Goal: Transaction & Acquisition: Purchase product/service

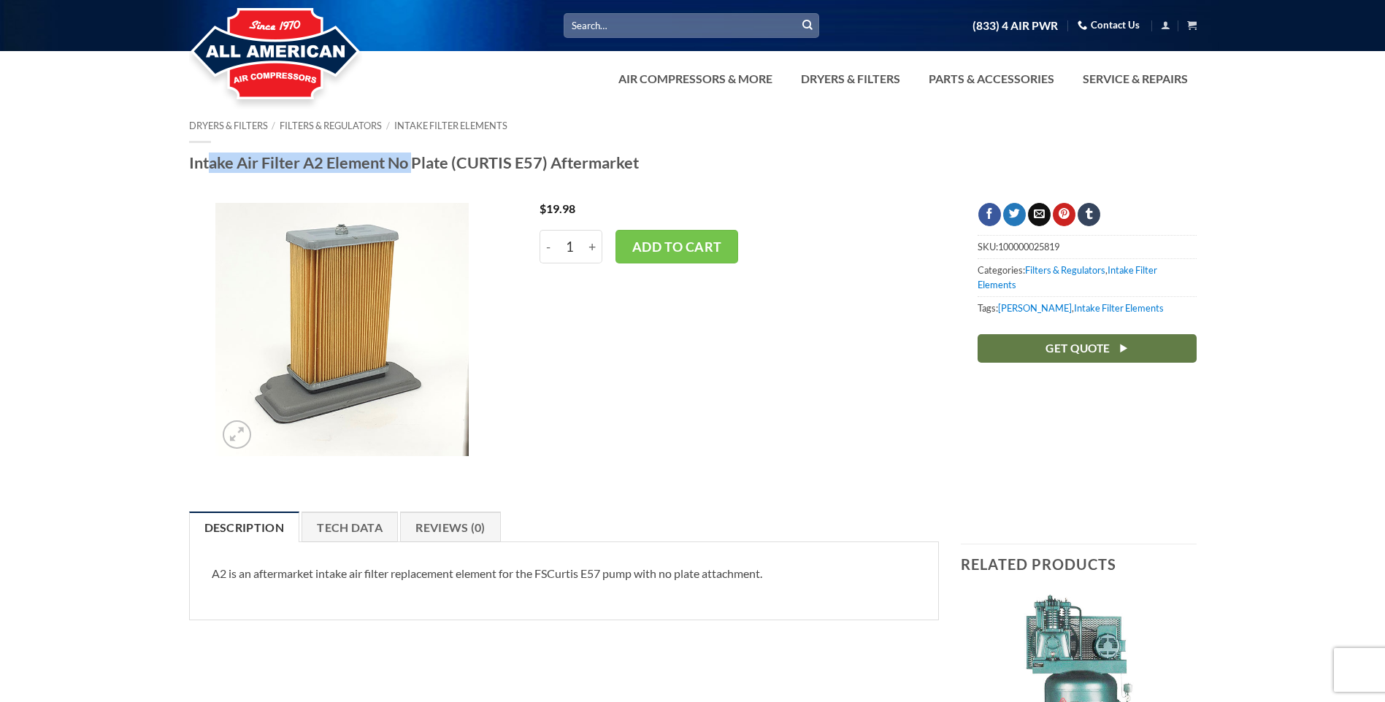
drag, startPoint x: 191, startPoint y: 158, endPoint x: 396, endPoint y: 155, distance: 204.4
click at [396, 155] on h1 "Intake Air Filter A2 Element No Plate (CURTIS E57) Aftermarket" at bounding box center [693, 163] width 1008 height 20
click at [183, 220] on div at bounding box center [342, 337] width 321 height 268
drag, startPoint x: 185, startPoint y: 159, endPoint x: 547, endPoint y: 155, distance: 362.2
click at [547, 155] on div "Dryers & Filters / Filters & Regulators / Intake Filter Elements Intake Air Fil…" at bounding box center [692, 150] width 1029 height 61
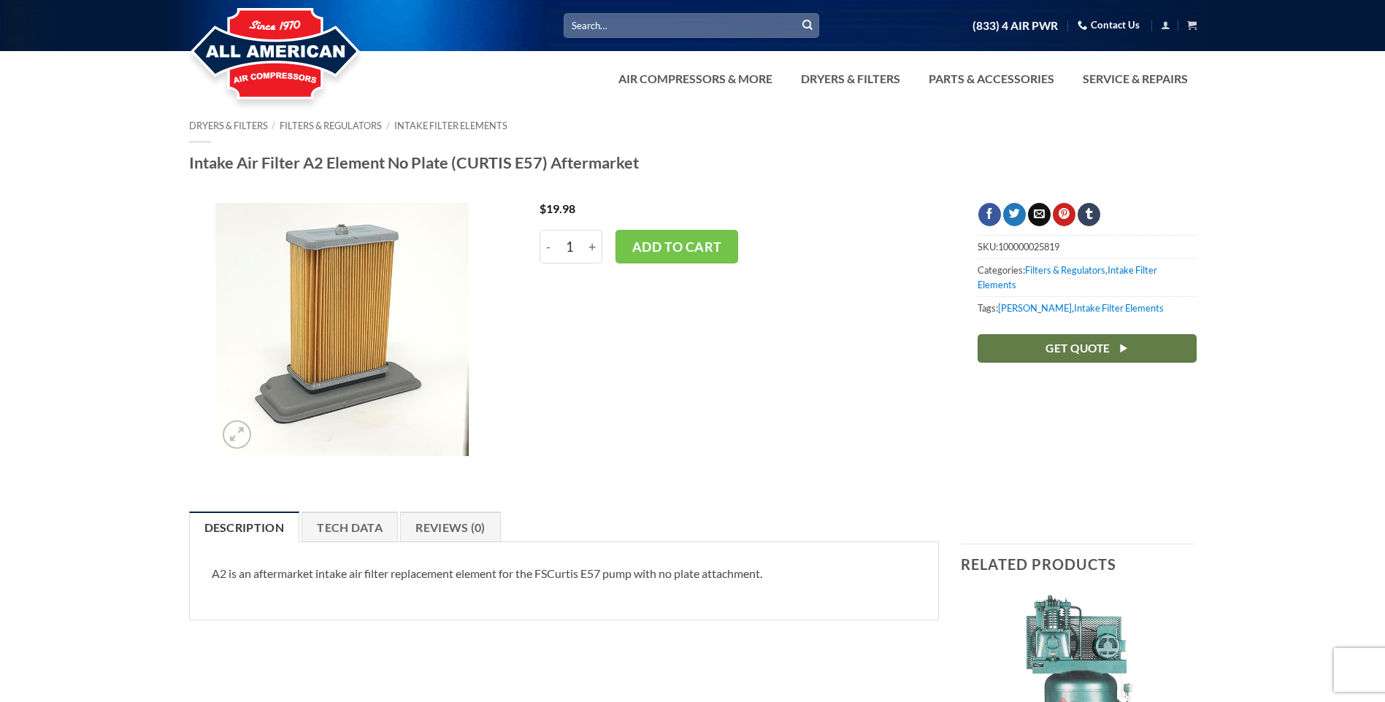
drag, startPoint x: 496, startPoint y: 207, endPoint x: 430, endPoint y: 187, distance: 69.5
click at [430, 187] on div at bounding box center [692, 192] width 1385 height 22
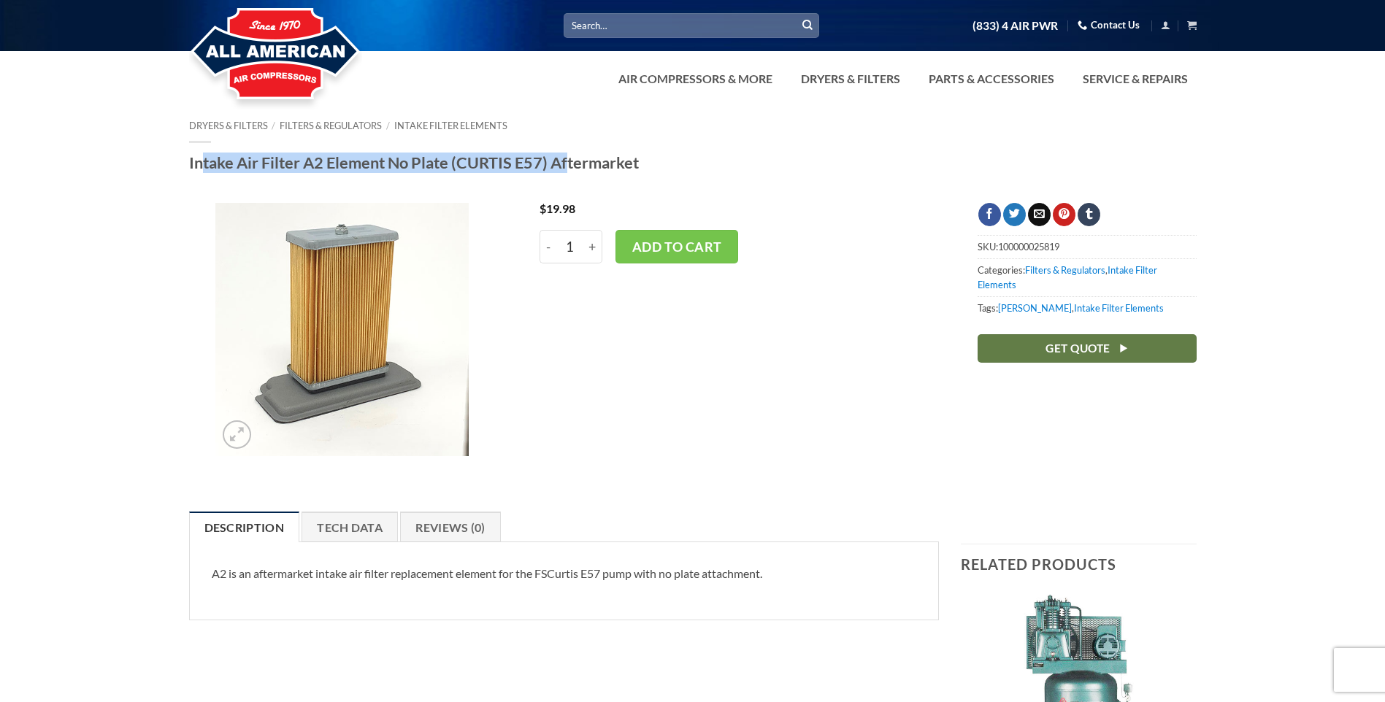
drag, startPoint x: 189, startPoint y: 160, endPoint x: 553, endPoint y: 148, distance: 364.5
click at [553, 148] on div "Dryers & Filters / Filters & Regulators / Intake Filter Elements Intake Air Fil…" at bounding box center [693, 146] width 1008 height 53
drag, startPoint x: 553, startPoint y: 148, endPoint x: 486, endPoint y: 163, distance: 68.7
copy h1 "Intake Air Filter A2 Element No Plate (CURTIS E57)"
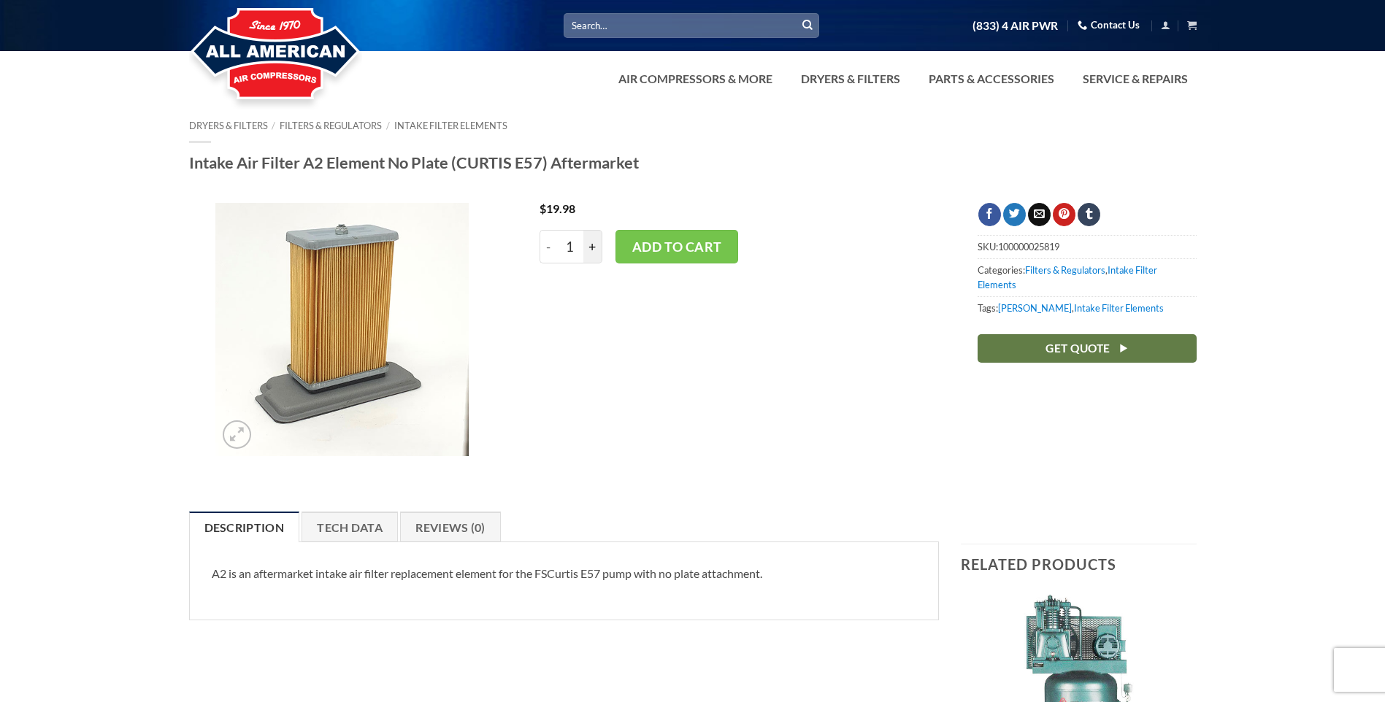
click at [596, 247] on input "+" at bounding box center [592, 247] width 19 height 34
type input "3"
click at [707, 247] on button "Add to cart" at bounding box center [676, 247] width 123 height 34
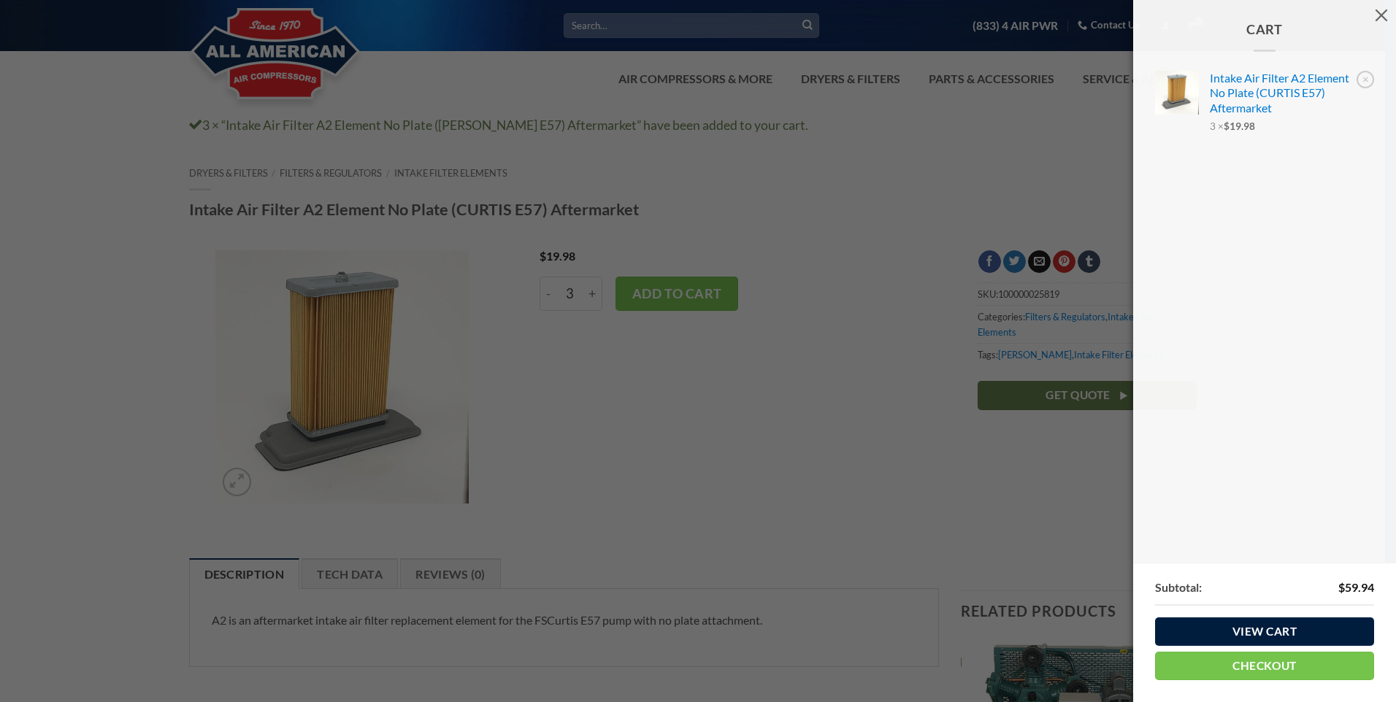
click at [1292, 632] on link "View cart" at bounding box center [1264, 632] width 219 height 28
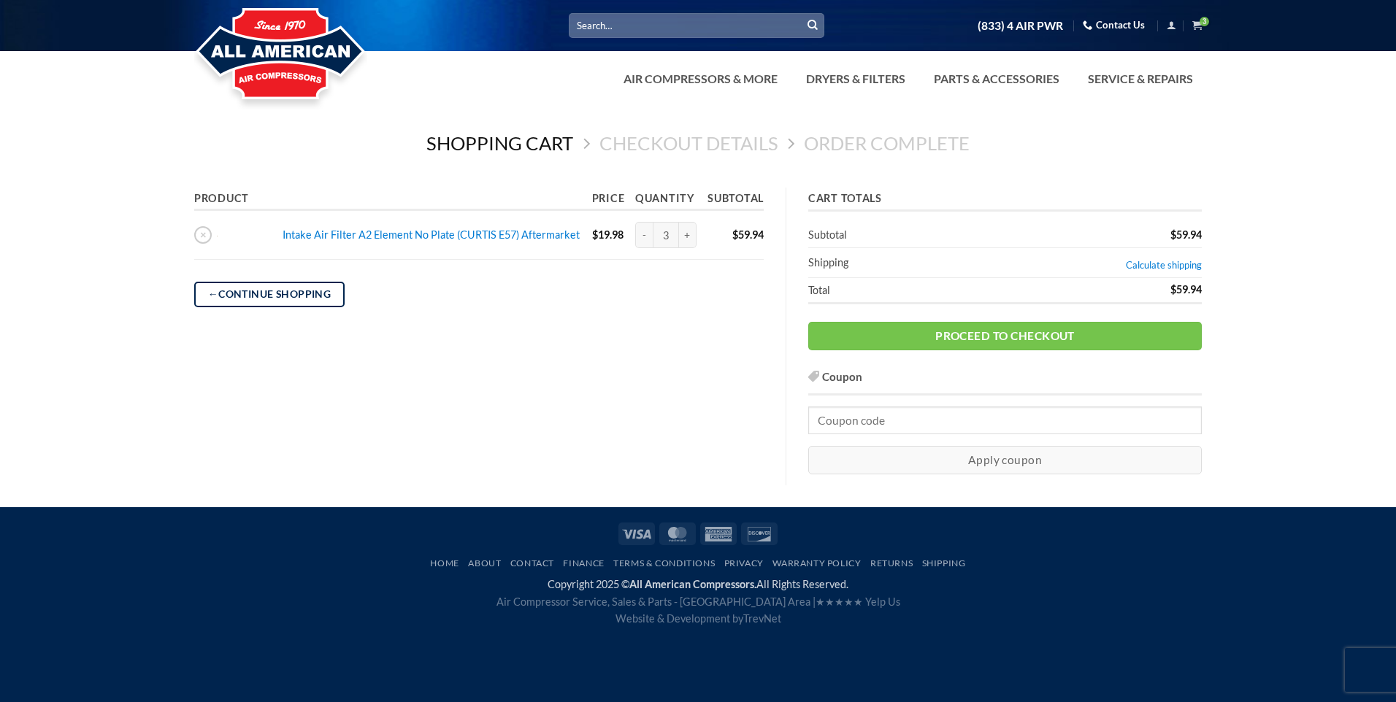
click at [1114, 23] on link "Contact Us" at bounding box center [1114, 25] width 62 height 23
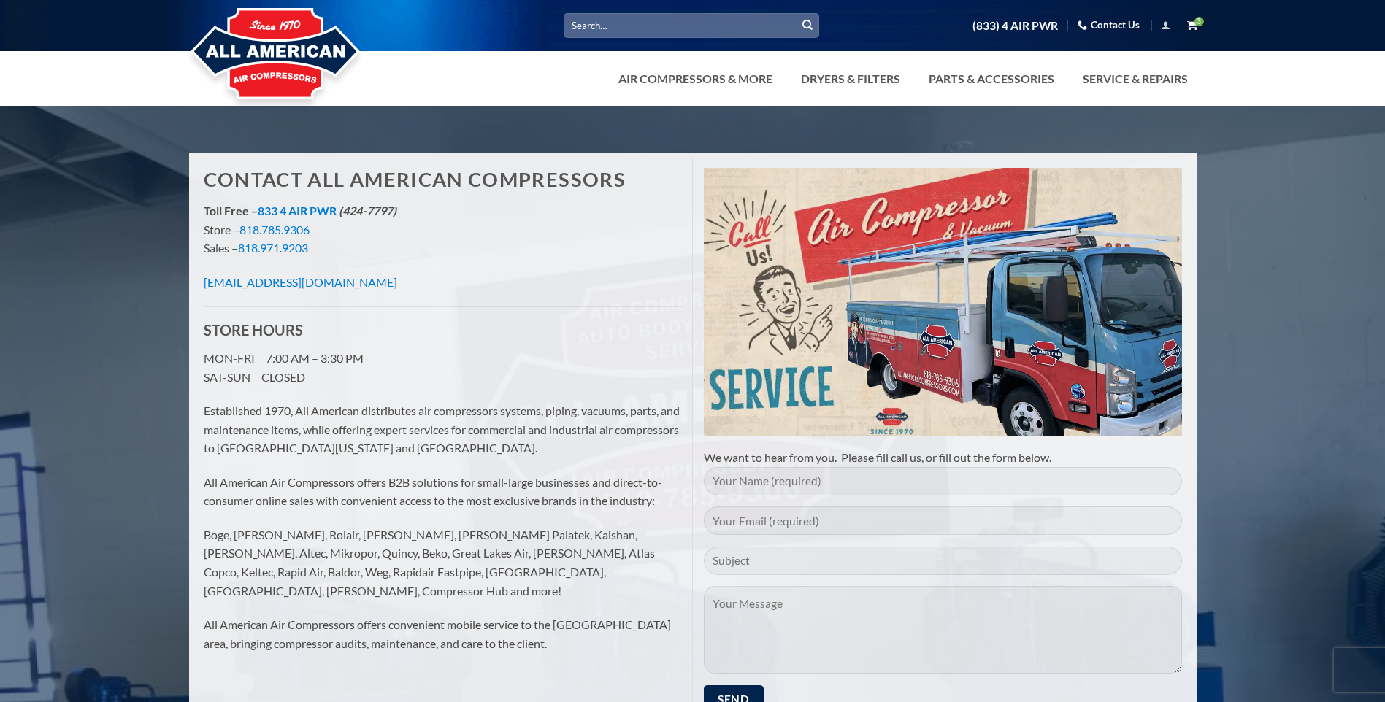
click at [1197, 20] on icon "View cart" at bounding box center [1191, 25] width 9 height 11
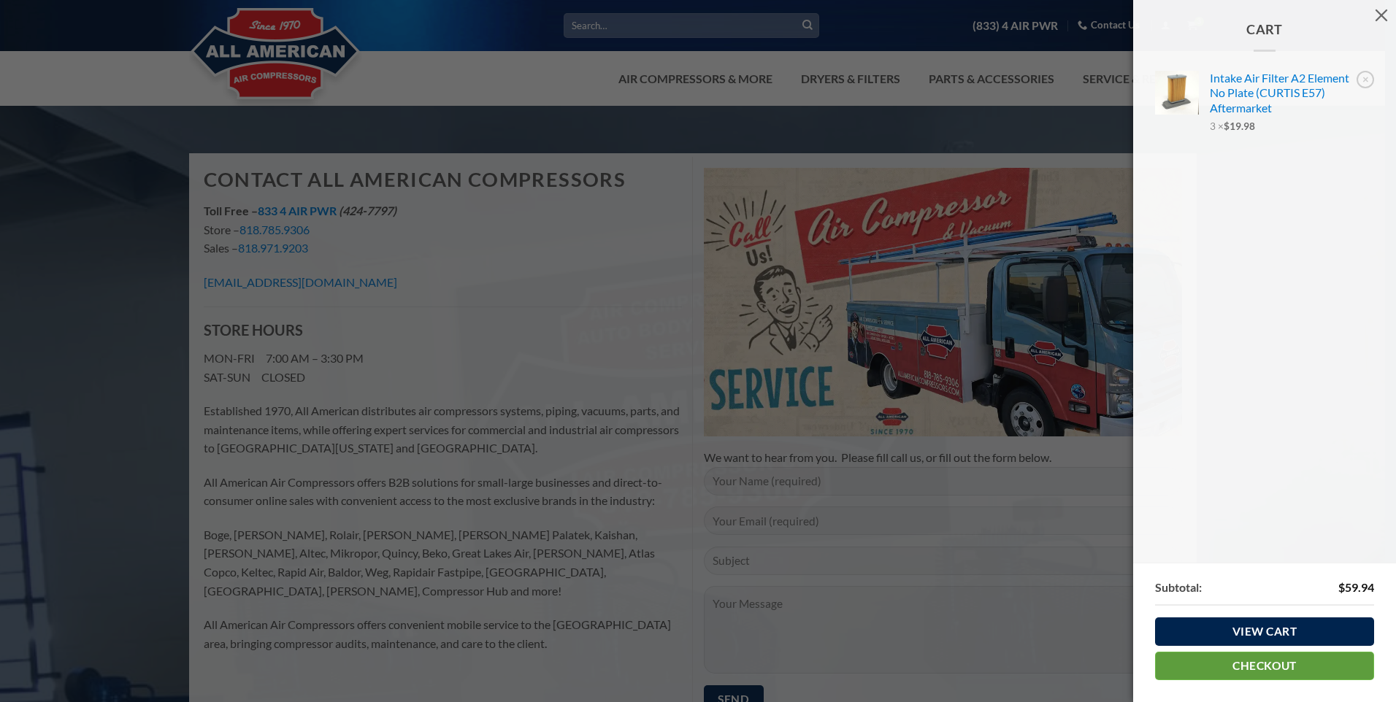
click at [1282, 664] on link "Checkout" at bounding box center [1264, 666] width 219 height 28
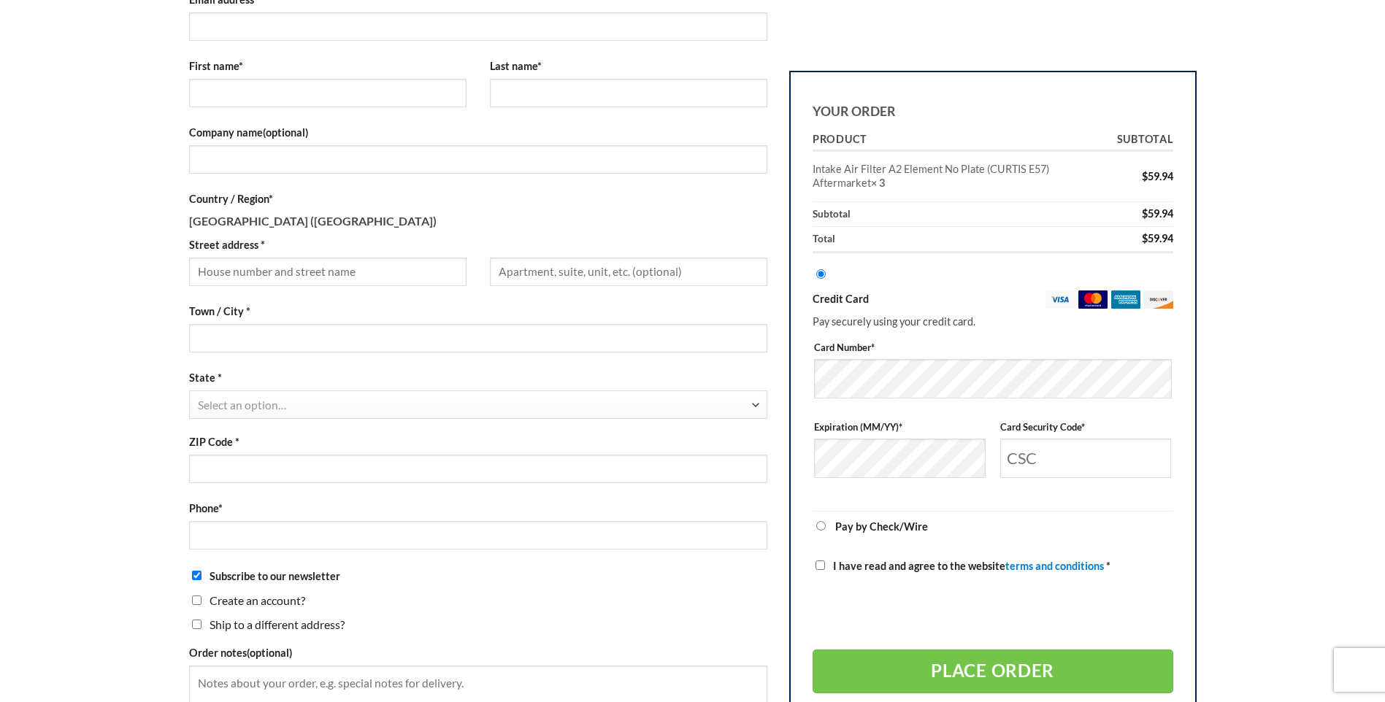
scroll to position [219, 0]
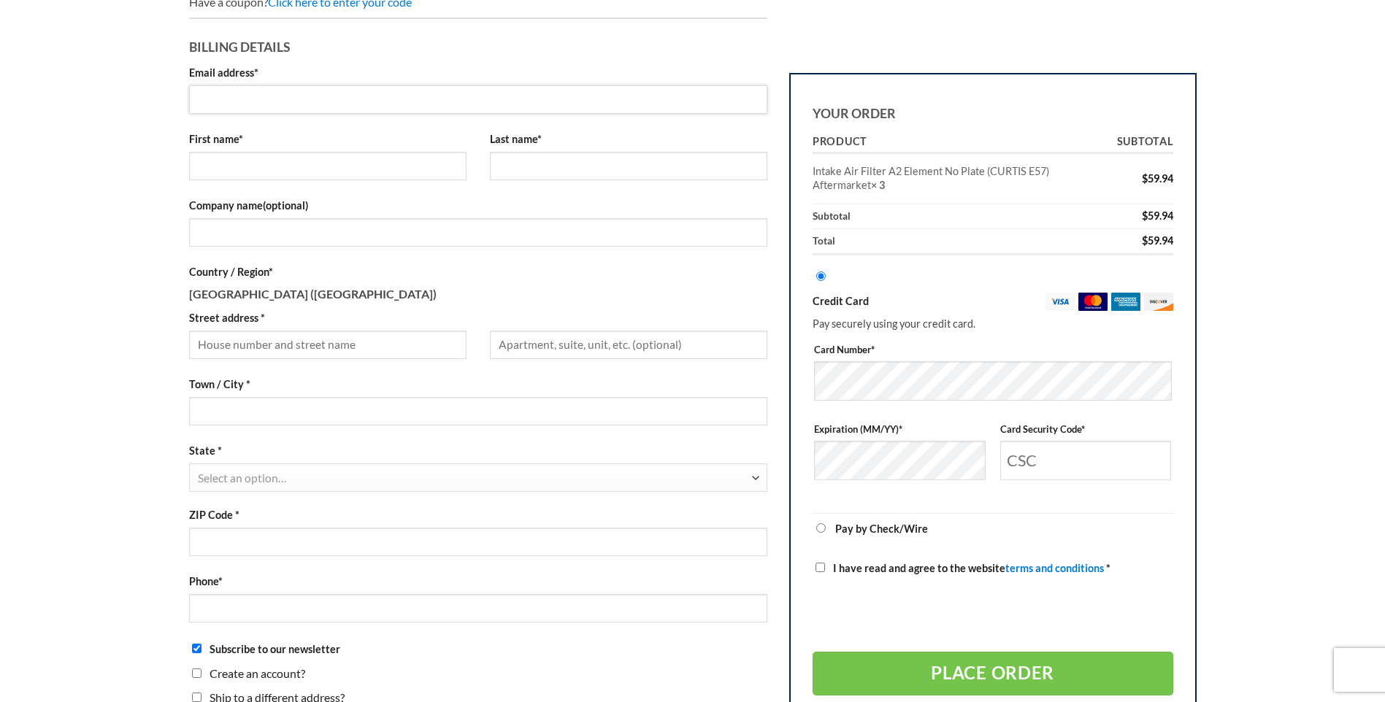
click at [212, 104] on input "Email address *" at bounding box center [478, 99] width 579 height 28
type input "[EMAIL_ADDRESS][DOMAIN_NAME]"
type input "[PERSON_NAME]"
type input "cz cabinet maker"
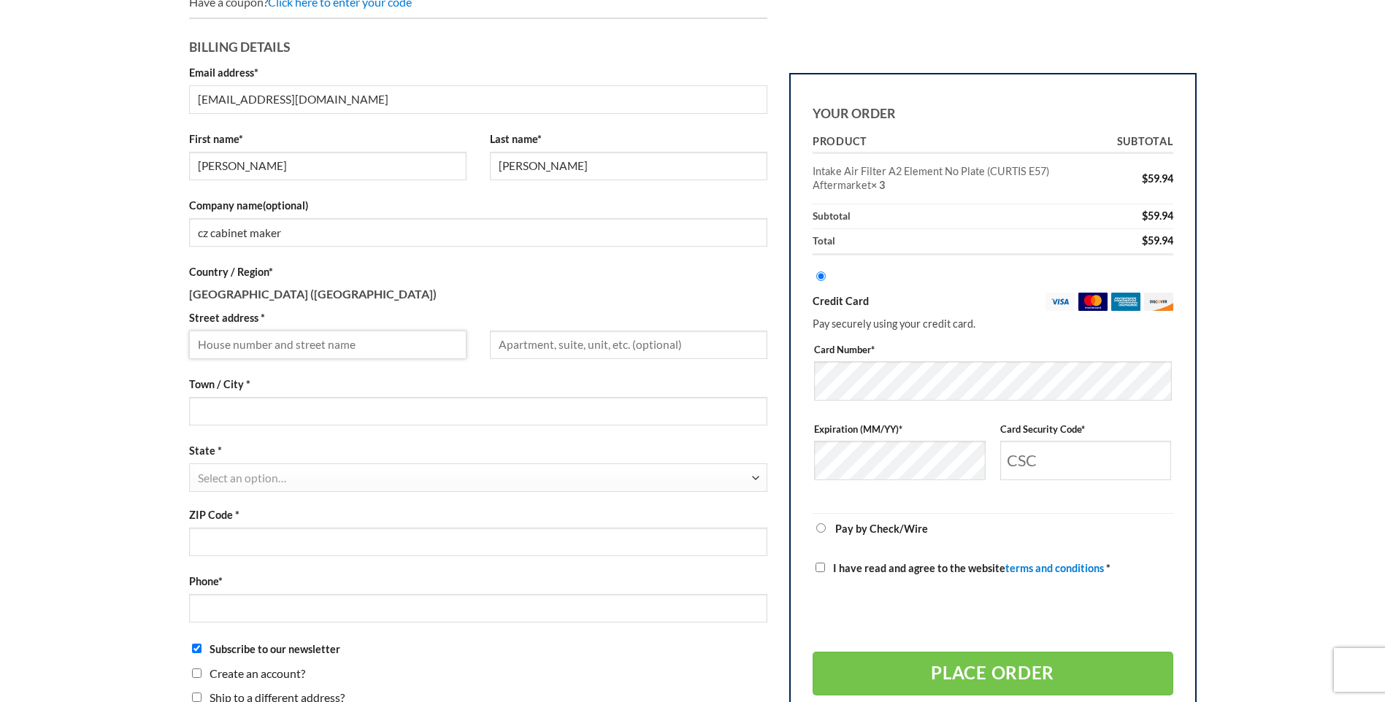
type input "[STREET_ADDRESS][PERSON_NAME]"
type input "[GEOGRAPHIC_DATA]"
select select "CA"
type input "92102"
type input "16198611730"
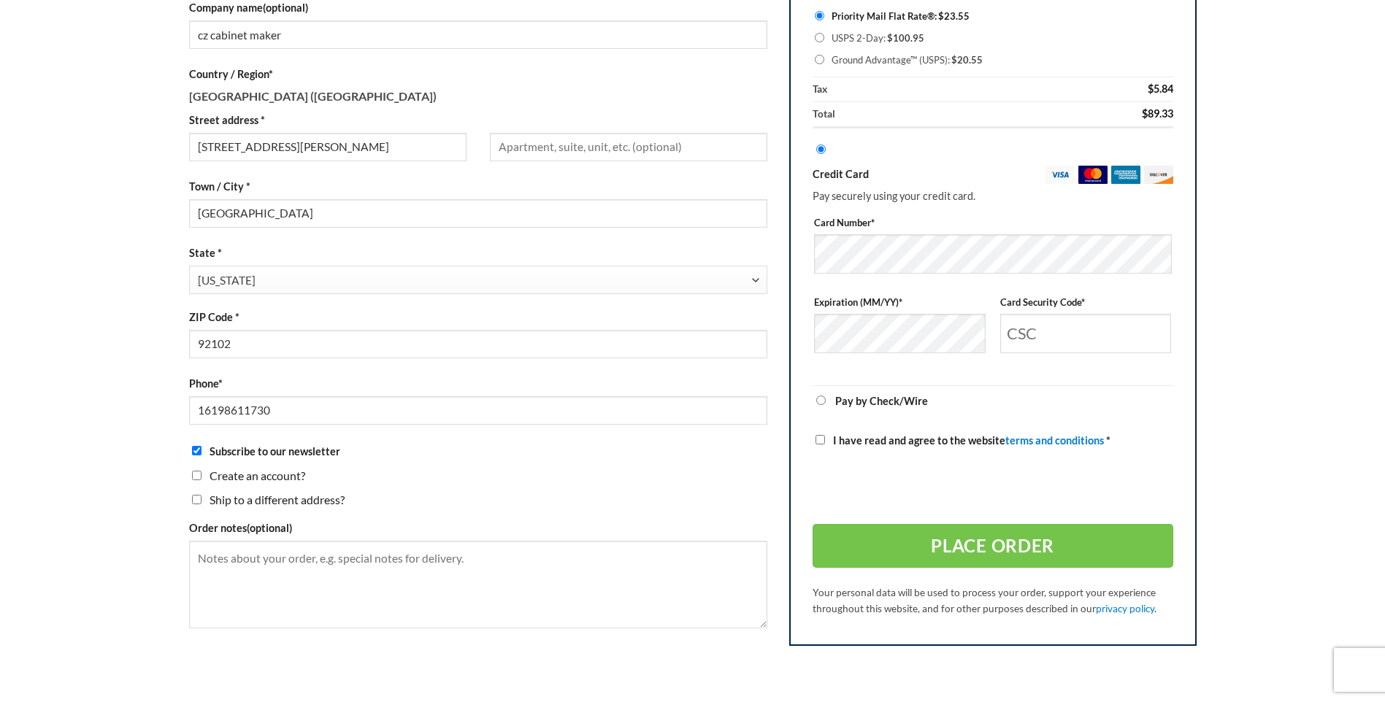
scroll to position [438, 0]
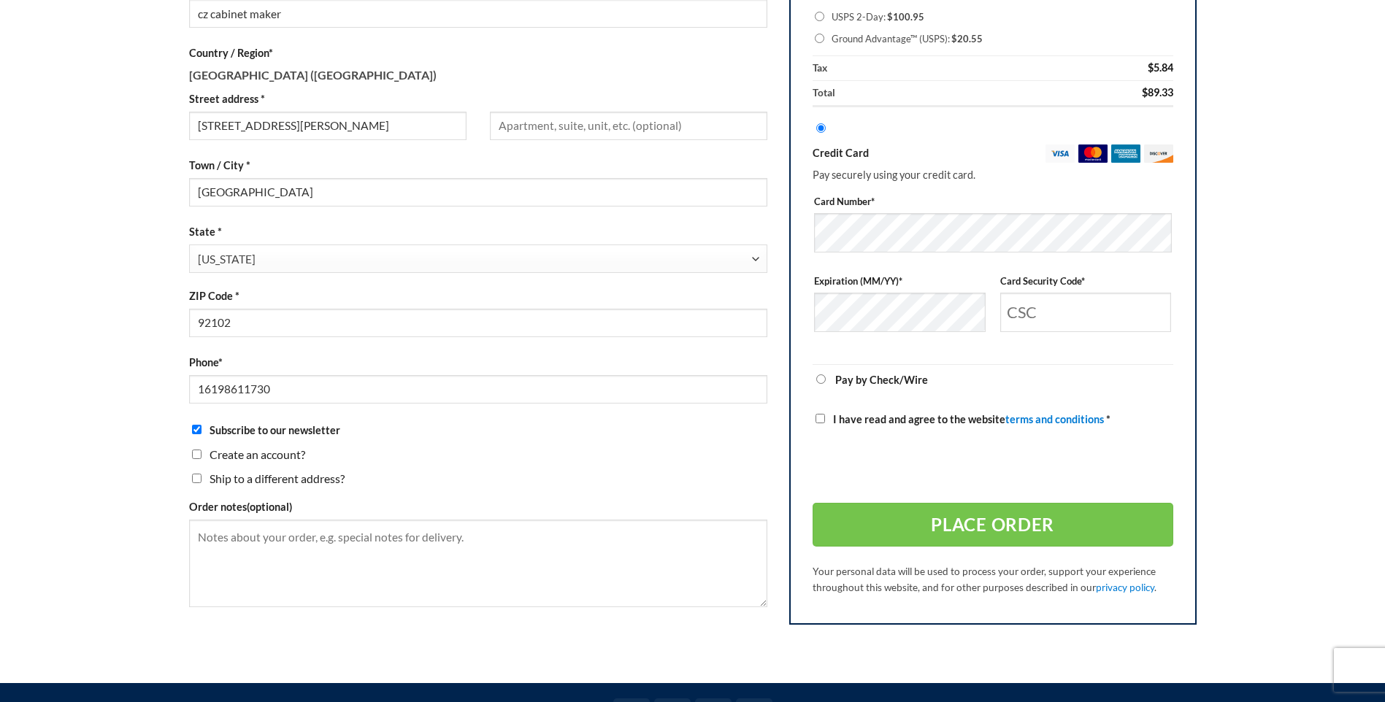
click at [199, 429] on input "Subscribe to our newsletter" at bounding box center [196, 429] width 9 height 9
checkbox input "false"
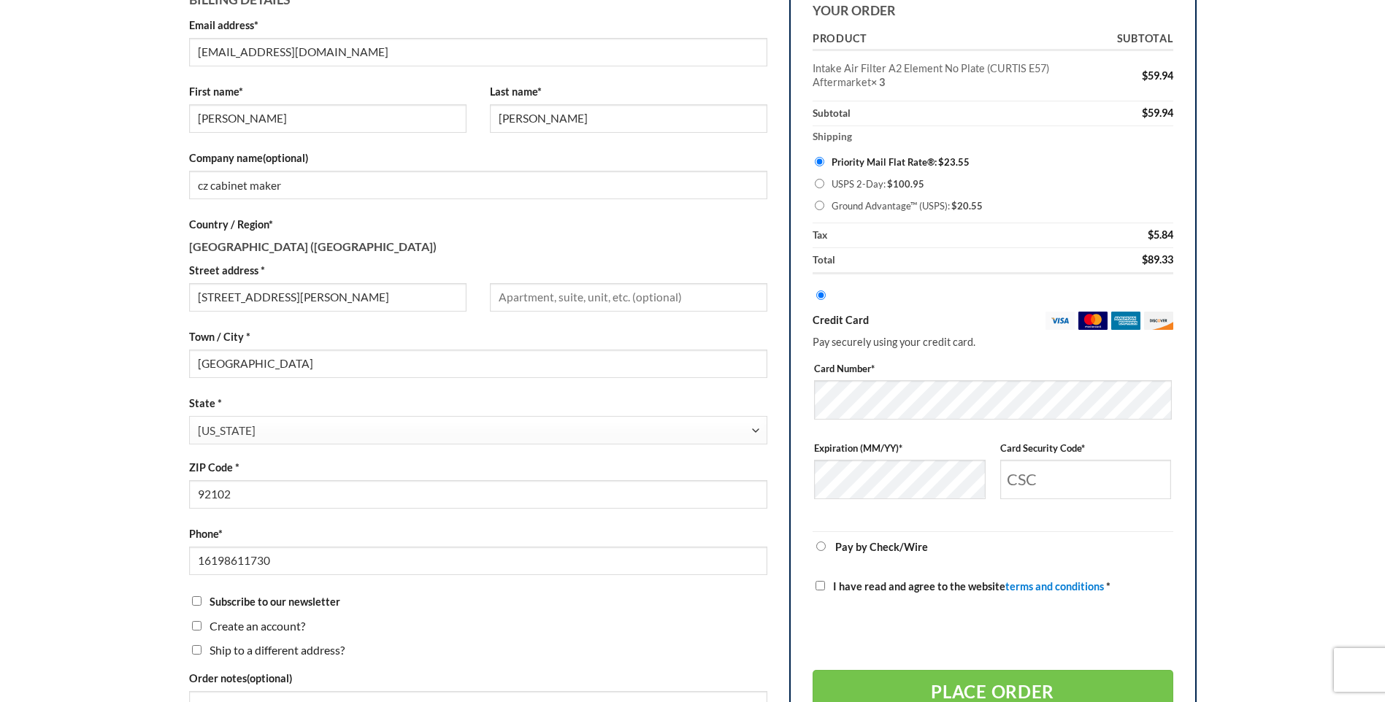
scroll to position [292, 0]
